Goal: Information Seeking & Learning: Learn about a topic

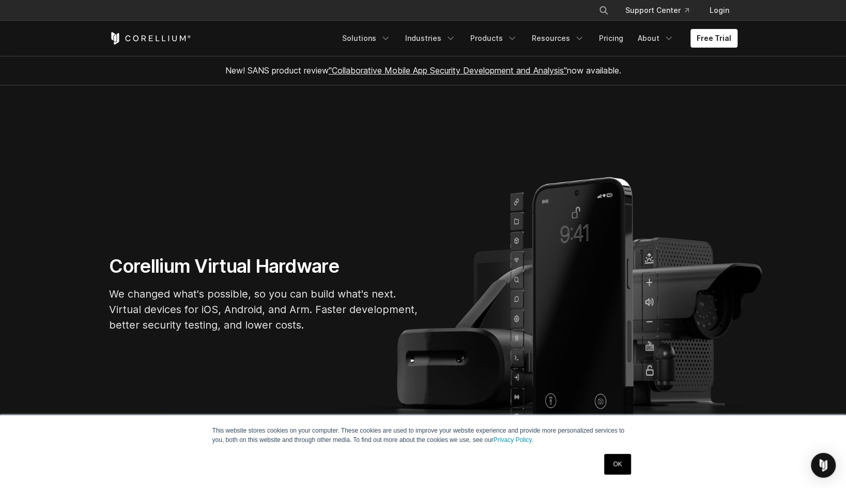
click at [298, 115] on section "Corellium Virtual Hardware We changed what's possible, so you can build what's …" at bounding box center [423, 297] width 846 height 424
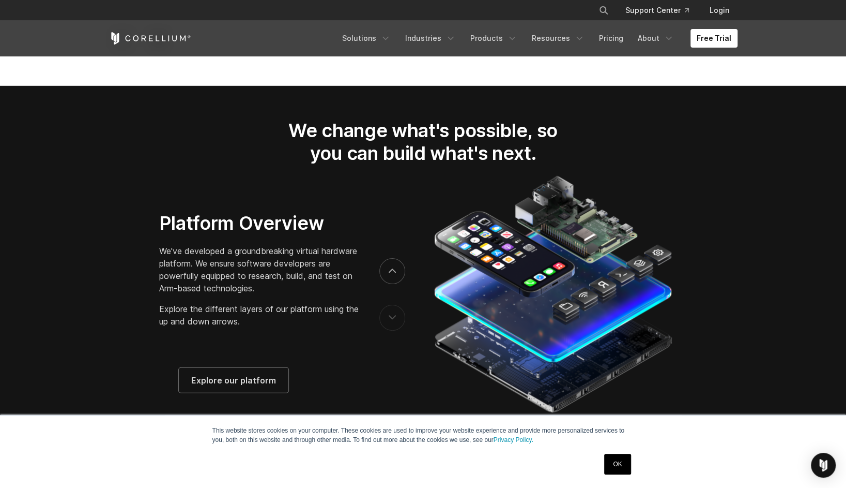
scroll to position [1913, 0]
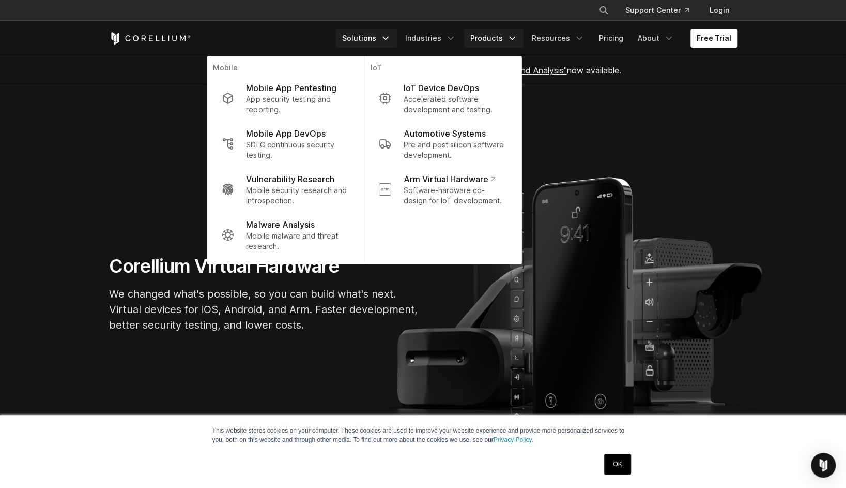
click at [505, 43] on link "Products" at bounding box center [493, 38] width 59 height 19
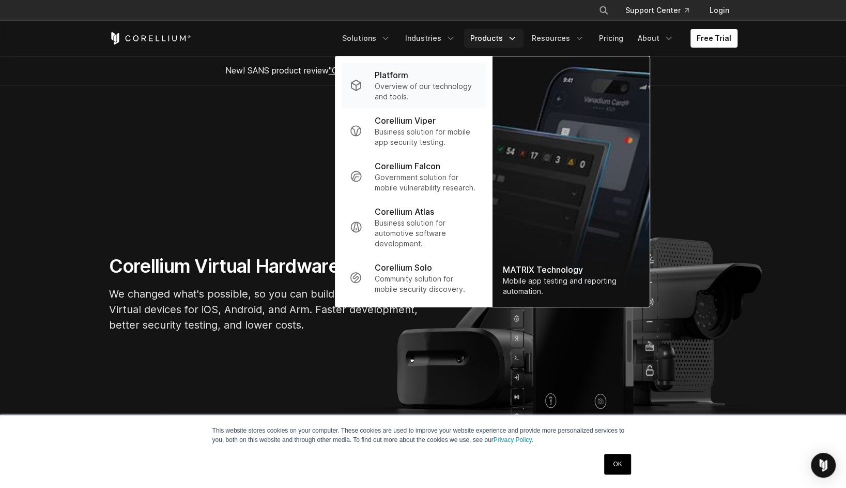
click at [428, 83] on p "Overview of our technology and tools." at bounding box center [425, 91] width 103 height 21
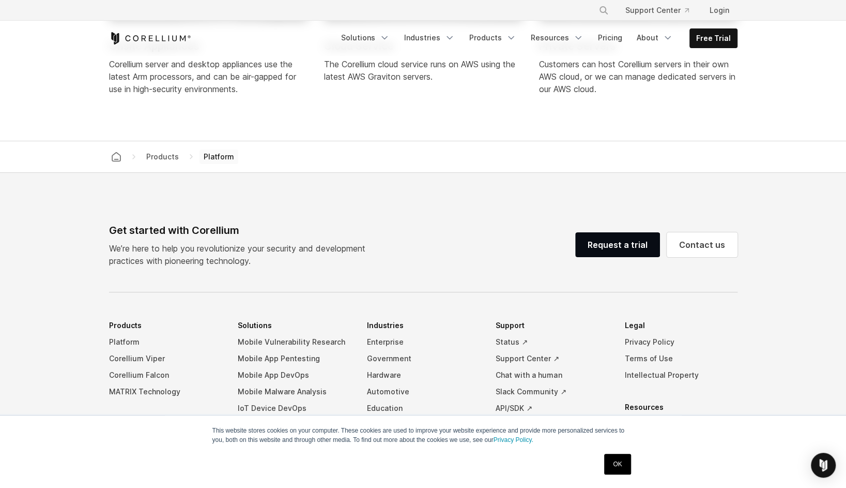
scroll to position [4528, 0]
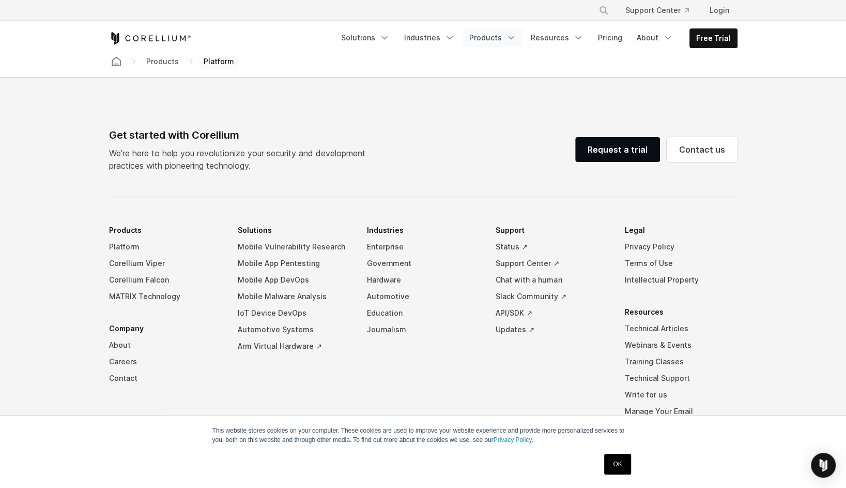
click at [509, 38] on link "Products" at bounding box center [492, 37] width 59 height 19
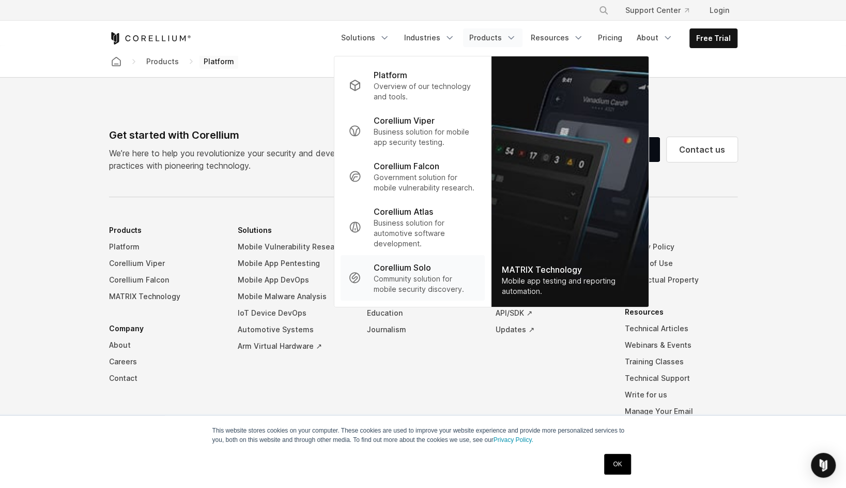
click at [414, 276] on p "Community solution for mobile security discovery." at bounding box center [424, 283] width 103 height 21
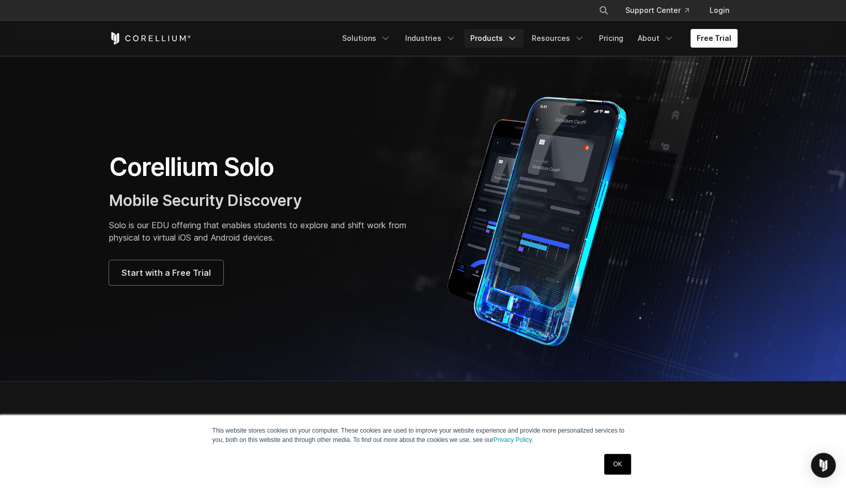
click at [497, 39] on link "Products" at bounding box center [493, 38] width 59 height 19
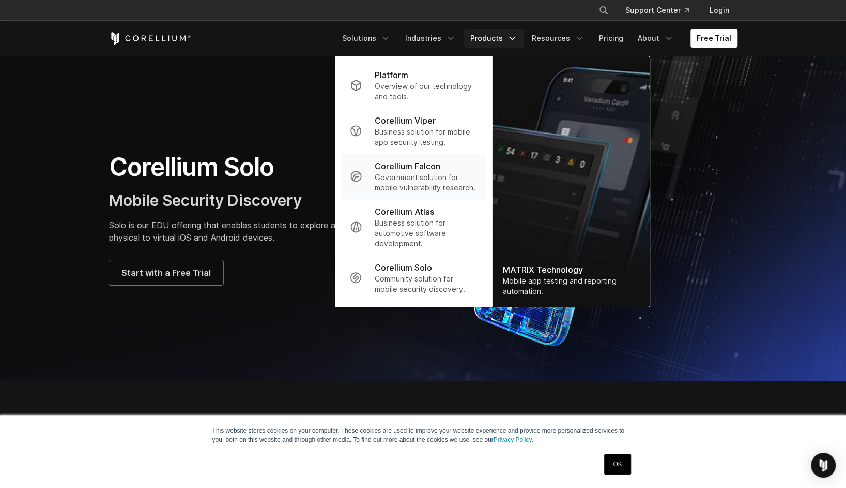
click at [438, 166] on p "Corellium Falcon" at bounding box center [407, 166] width 66 height 12
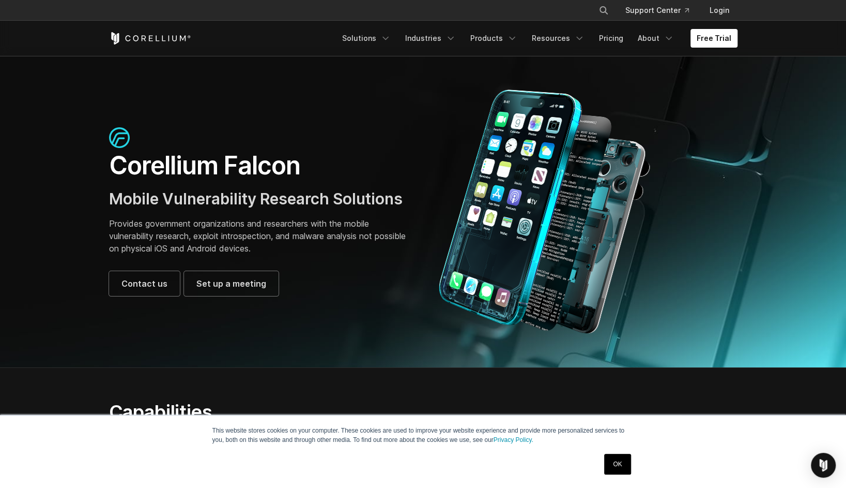
click at [610, 469] on link "OK" at bounding box center [617, 463] width 26 height 21
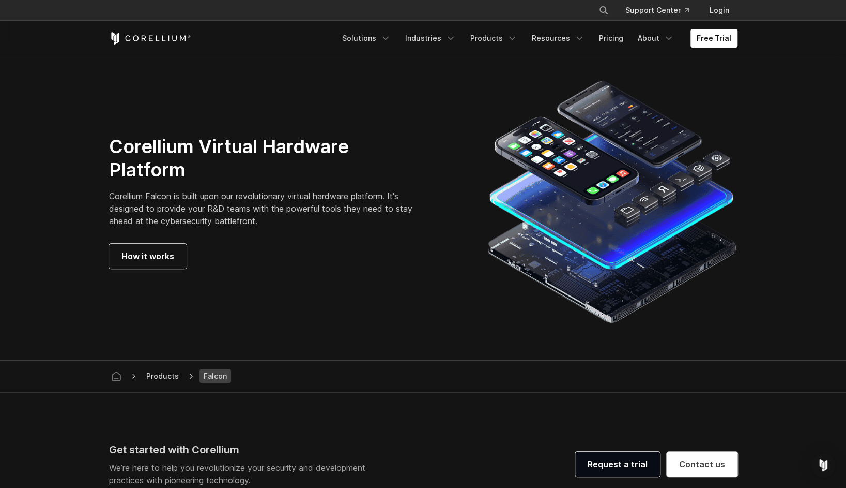
scroll to position [2843, 0]
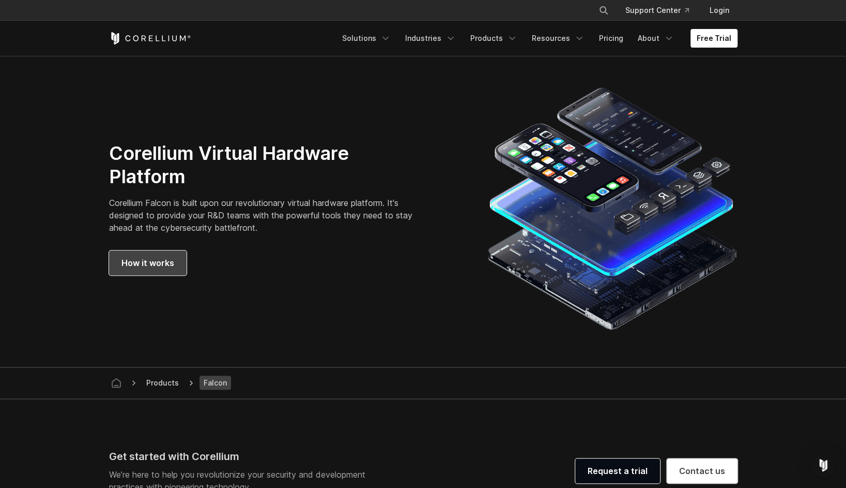
click at [131, 263] on span "How it works" at bounding box center [147, 262] width 53 height 12
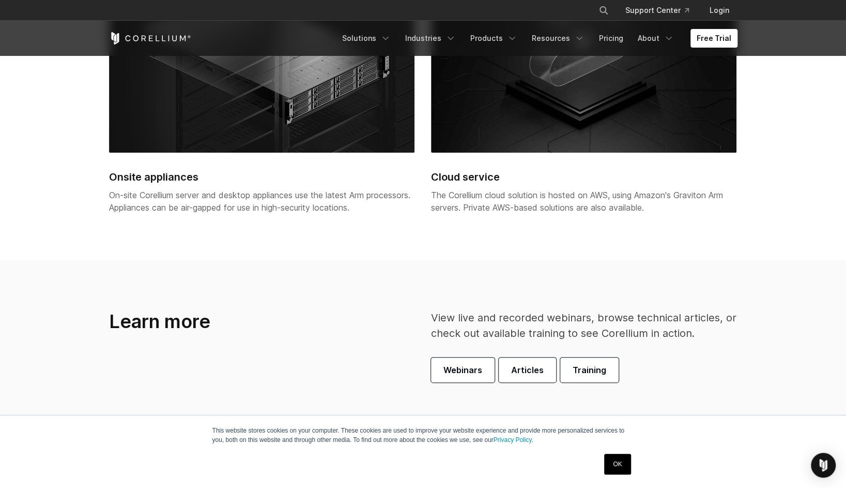
scroll to position [2637, 0]
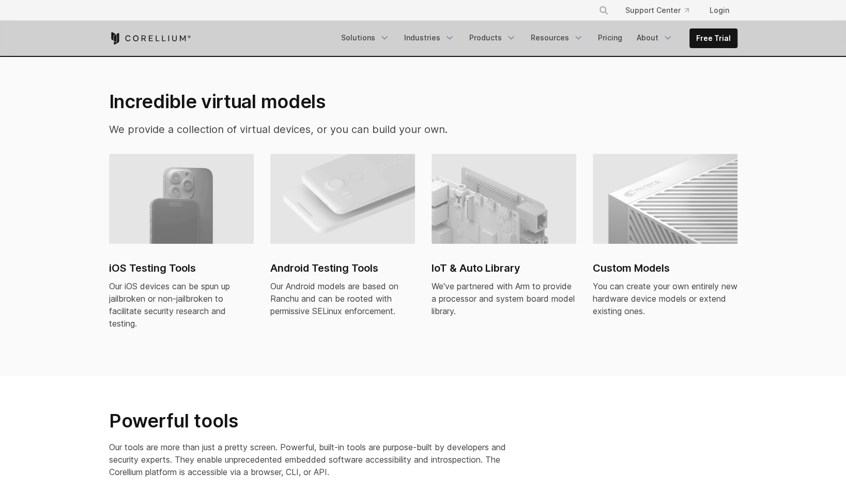
scroll to position [672, 0]
